Goal: Task Accomplishment & Management: Complete application form

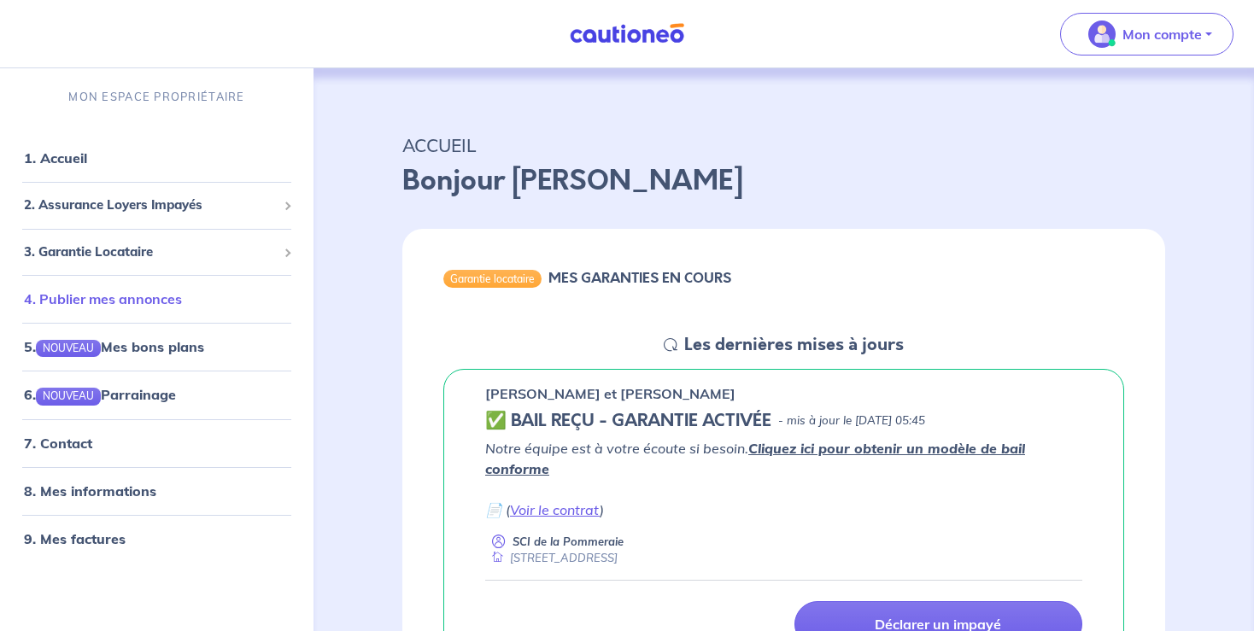
click at [144, 306] on link "4. Publier mes annonces" at bounding box center [103, 298] width 158 height 17
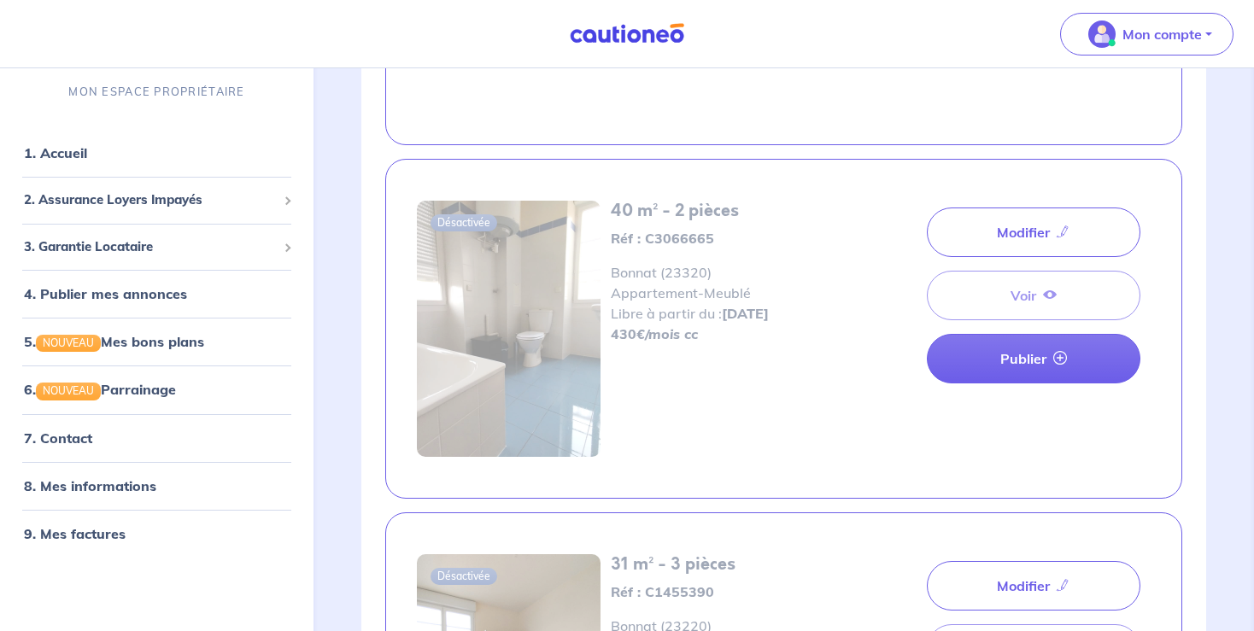
scroll to position [1432, 0]
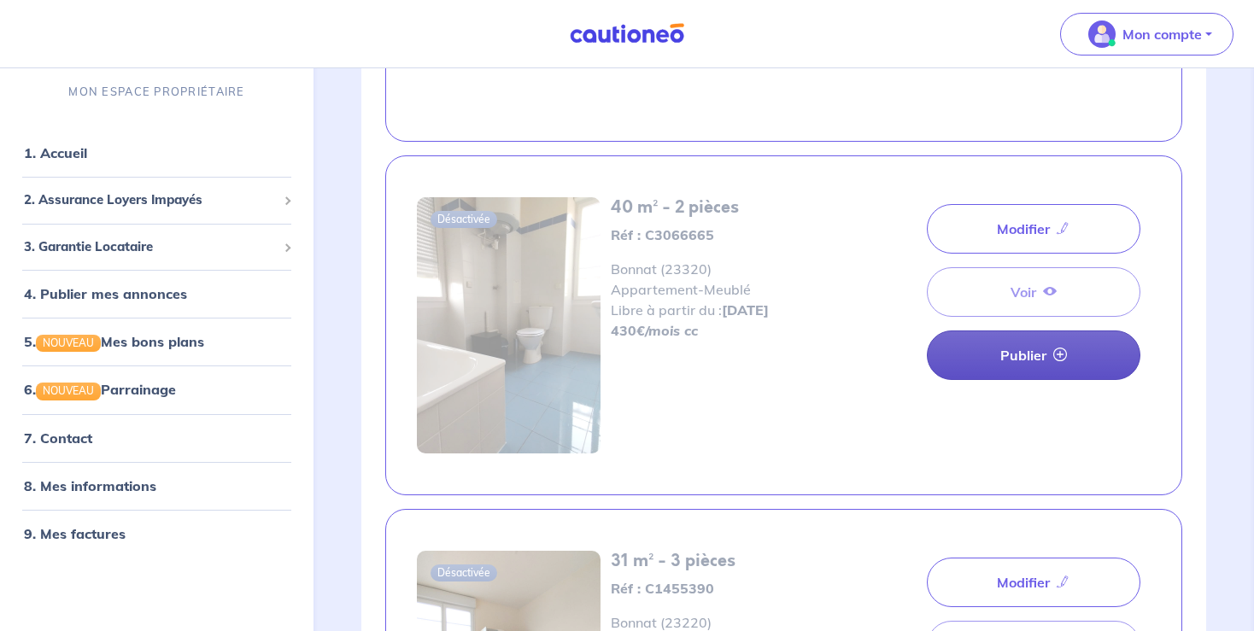
click at [1006, 345] on link "Publier" at bounding box center [1034, 356] width 214 height 50
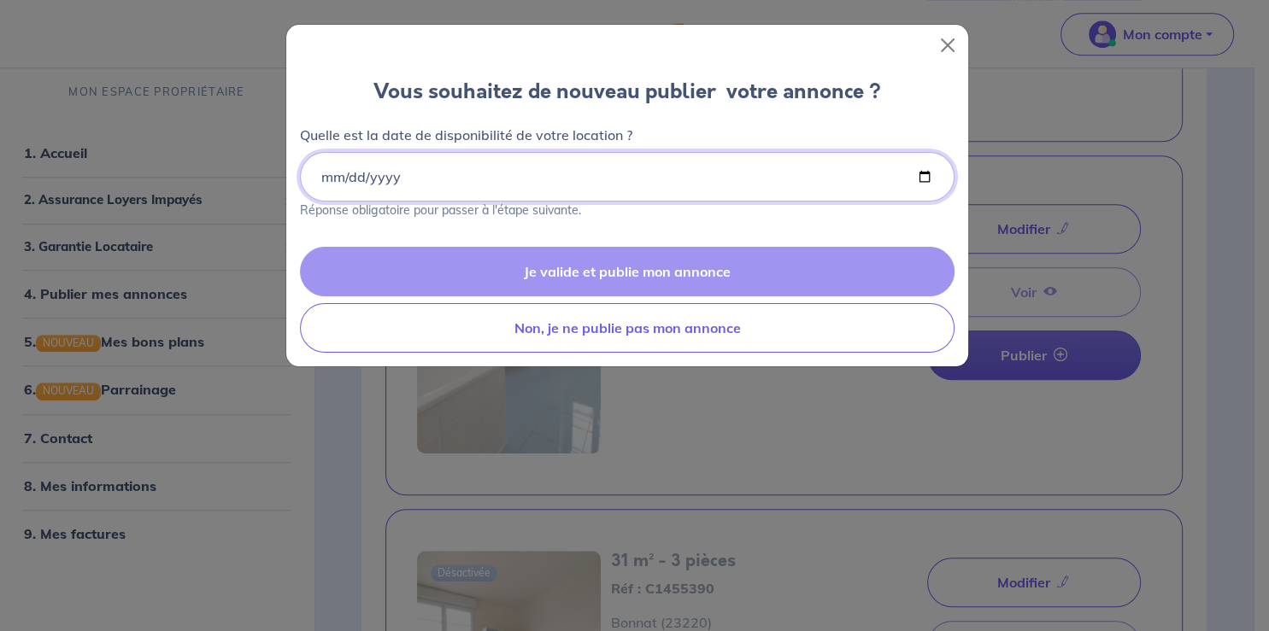
click at [434, 185] on input "Quelle est la date de disponibilité de votre location ?" at bounding box center [627, 177] width 654 height 50
type input "[DATE]"
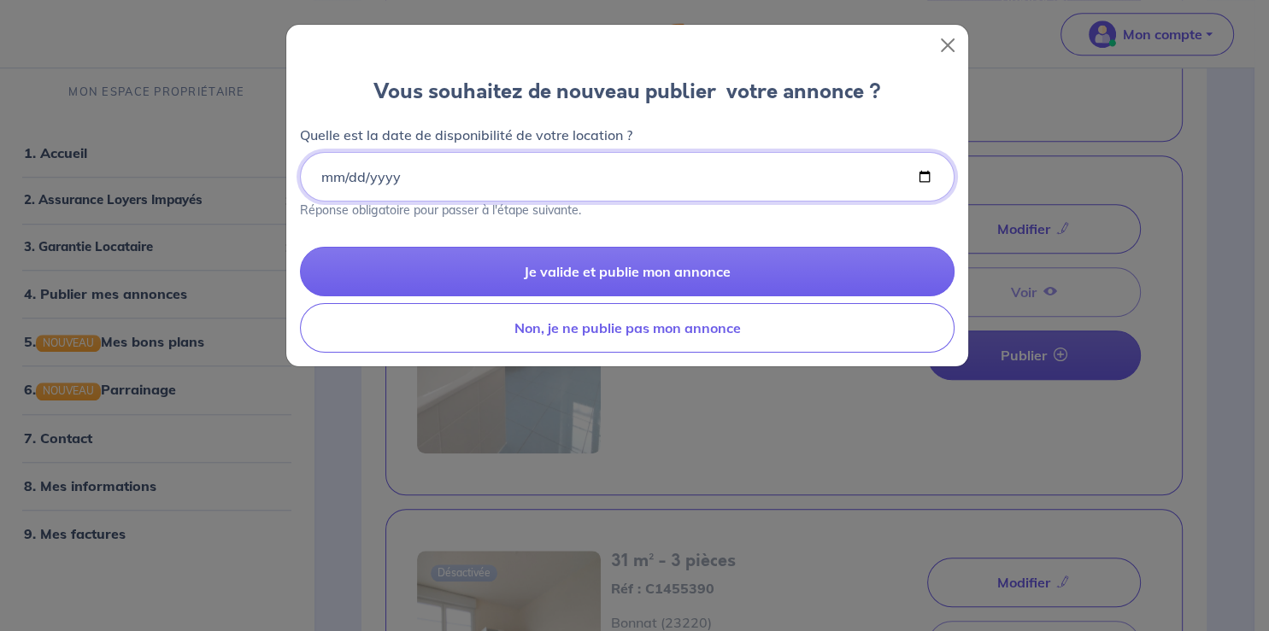
click at [341, 178] on input "[DATE]" at bounding box center [627, 177] width 654 height 50
type input "[DATE]"
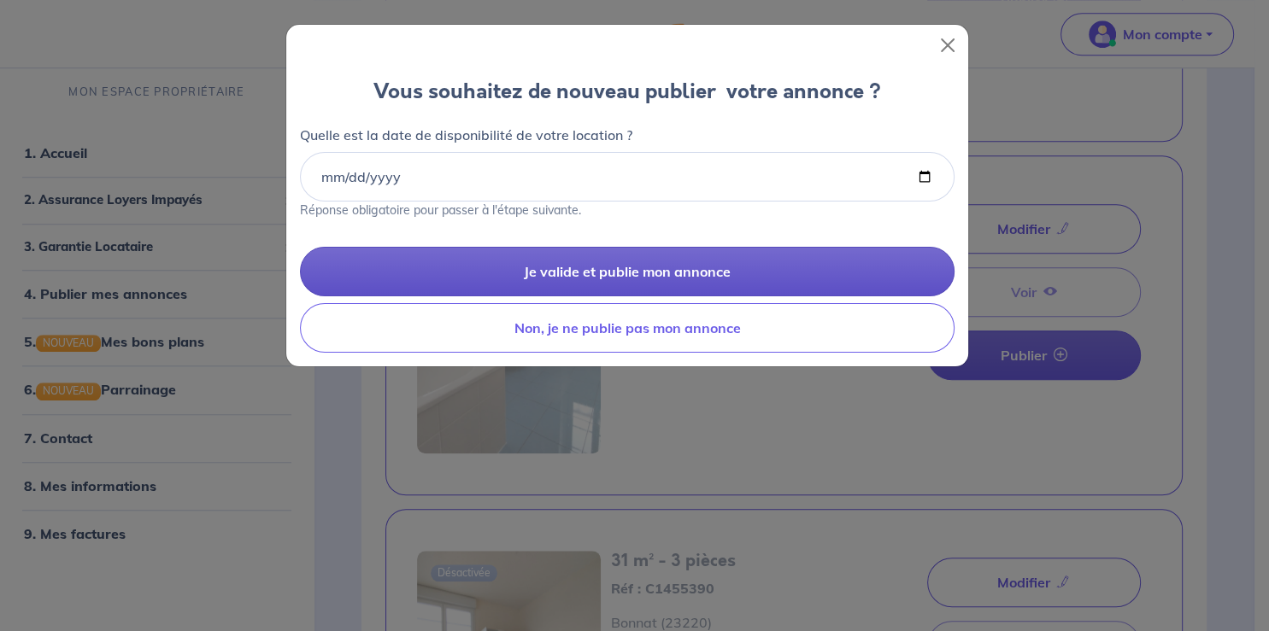
click at [504, 263] on button "Je valide et publie mon annonce" at bounding box center [627, 272] width 654 height 50
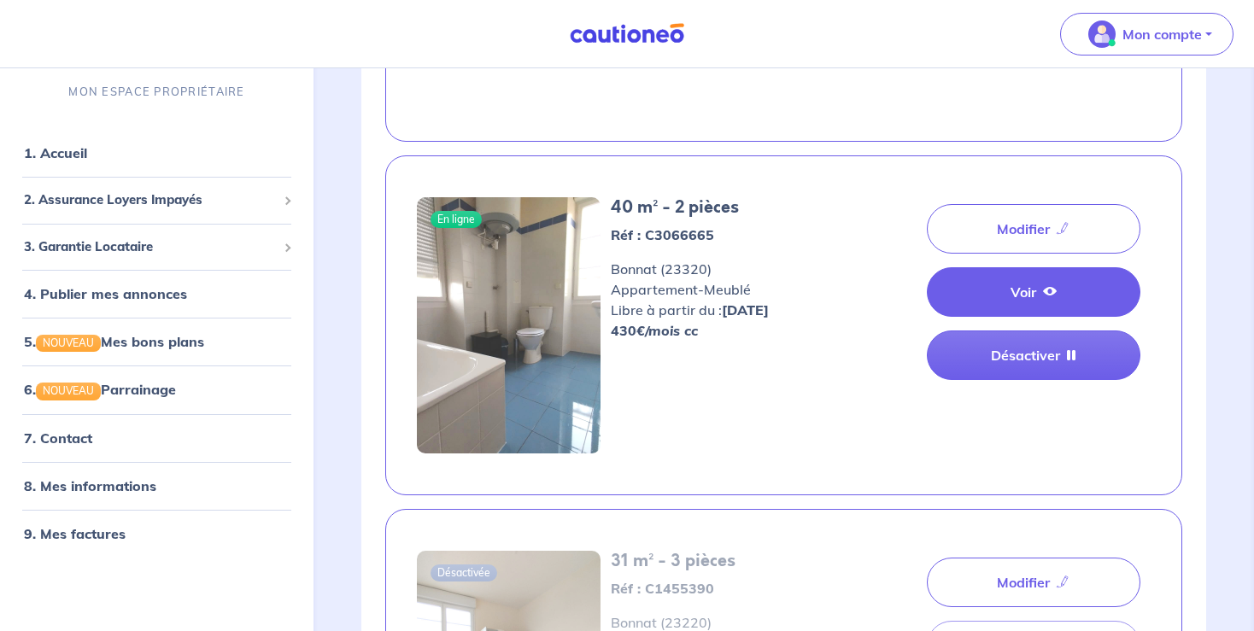
click at [973, 296] on link "Voir" at bounding box center [1034, 292] width 214 height 50
